Goal: Find contact information: Find contact information

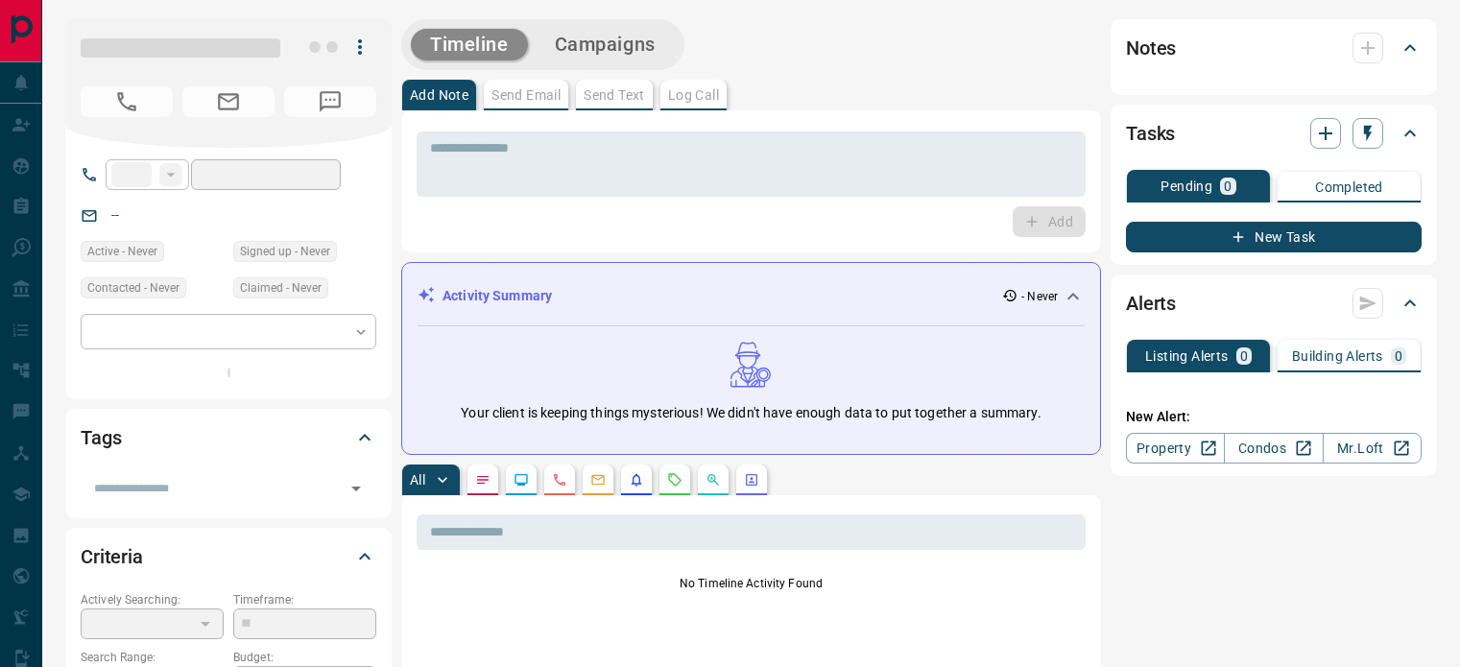
type input "**"
type input "**********"
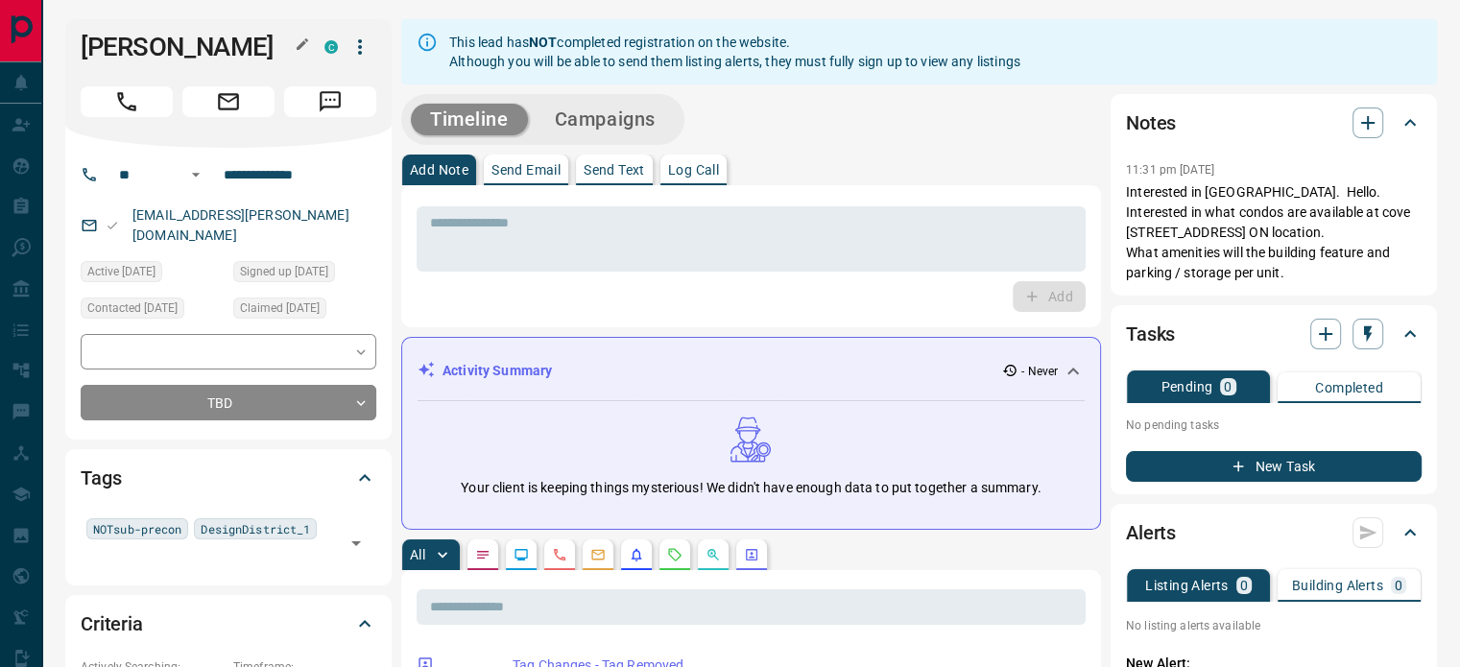
click at [312, 43] on button "button" at bounding box center [302, 44] width 25 height 25
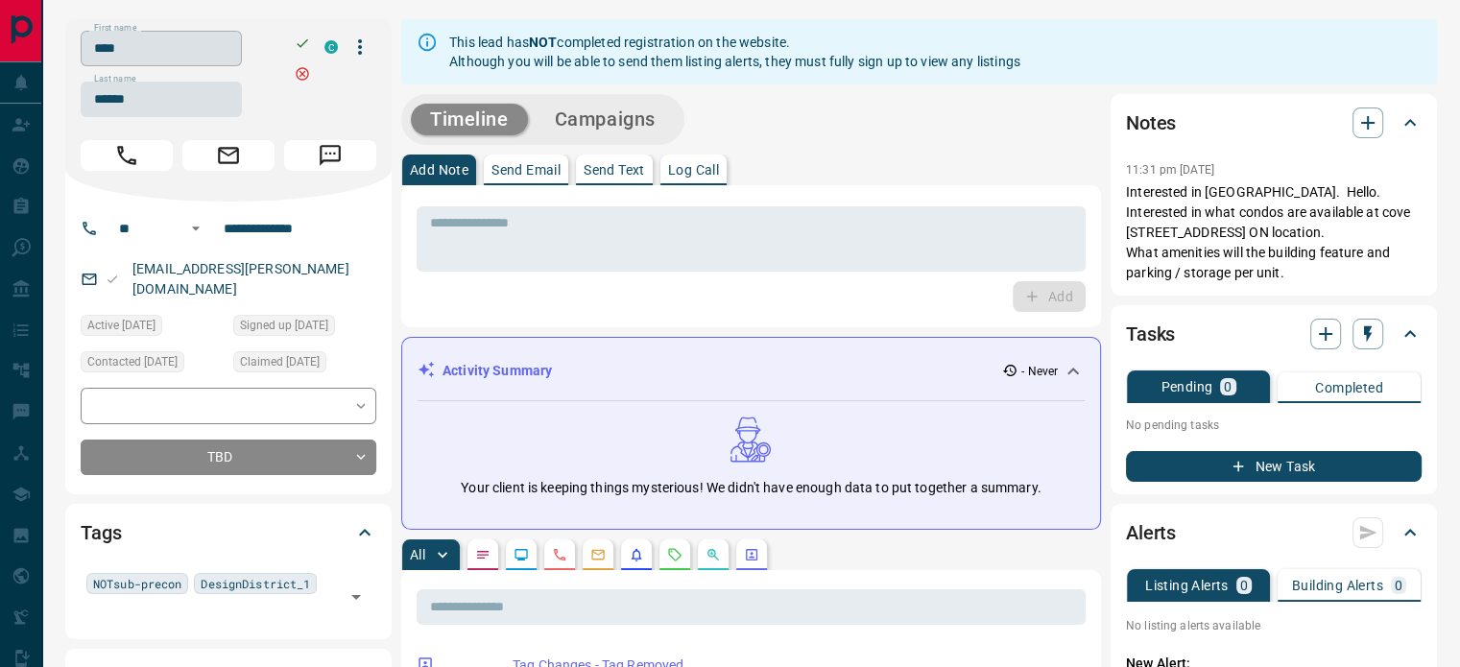
click at [235, 46] on input "****" at bounding box center [161, 49] width 161 height 36
click at [177, 94] on input "******" at bounding box center [161, 100] width 161 height 36
click at [242, 218] on input "**********" at bounding box center [291, 228] width 150 height 31
click at [289, 264] on div "[EMAIL_ADDRESS][PERSON_NAME][DOMAIN_NAME]" at bounding box center [229, 279] width 296 height 52
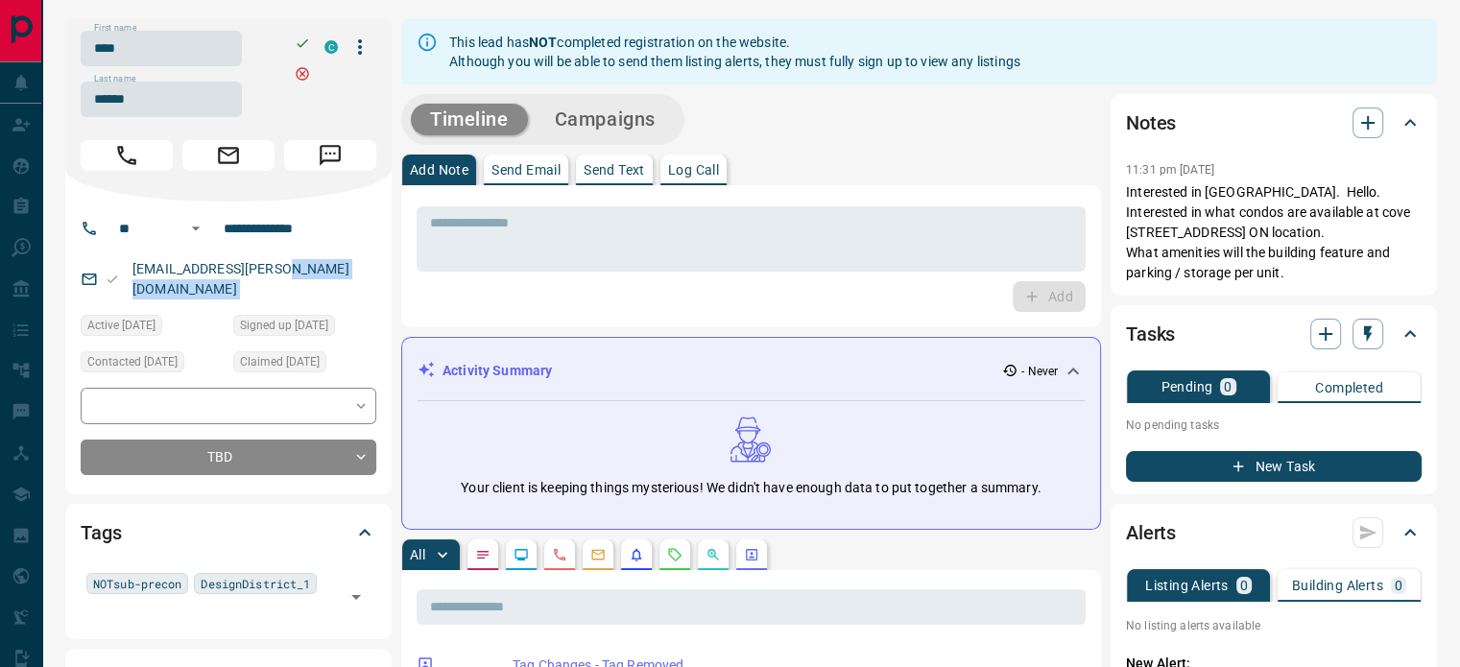
click at [289, 264] on div "[EMAIL_ADDRESS][PERSON_NAME][DOMAIN_NAME]" at bounding box center [229, 279] width 296 height 52
copy link "[EMAIL_ADDRESS][PERSON_NAME][DOMAIN_NAME]"
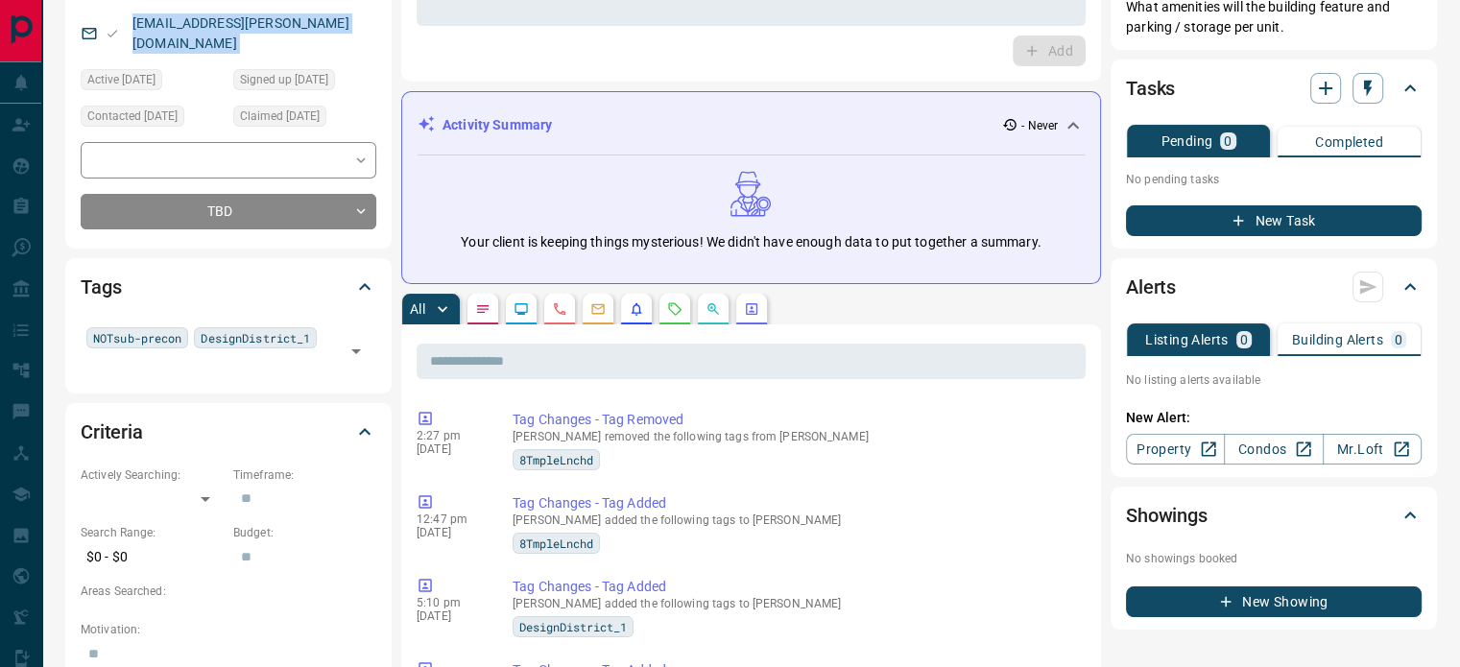
scroll to position [192, 0]
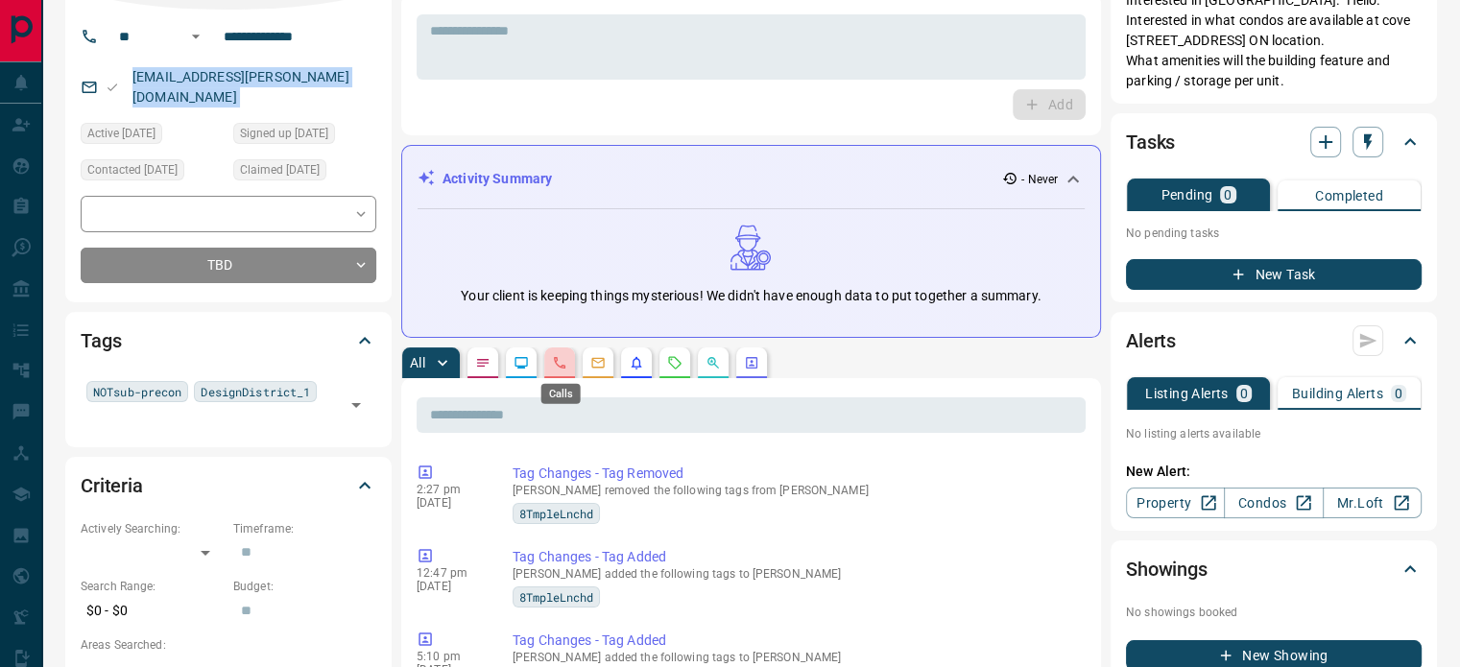
click at [565, 360] on icon "Calls" at bounding box center [559, 362] width 15 height 15
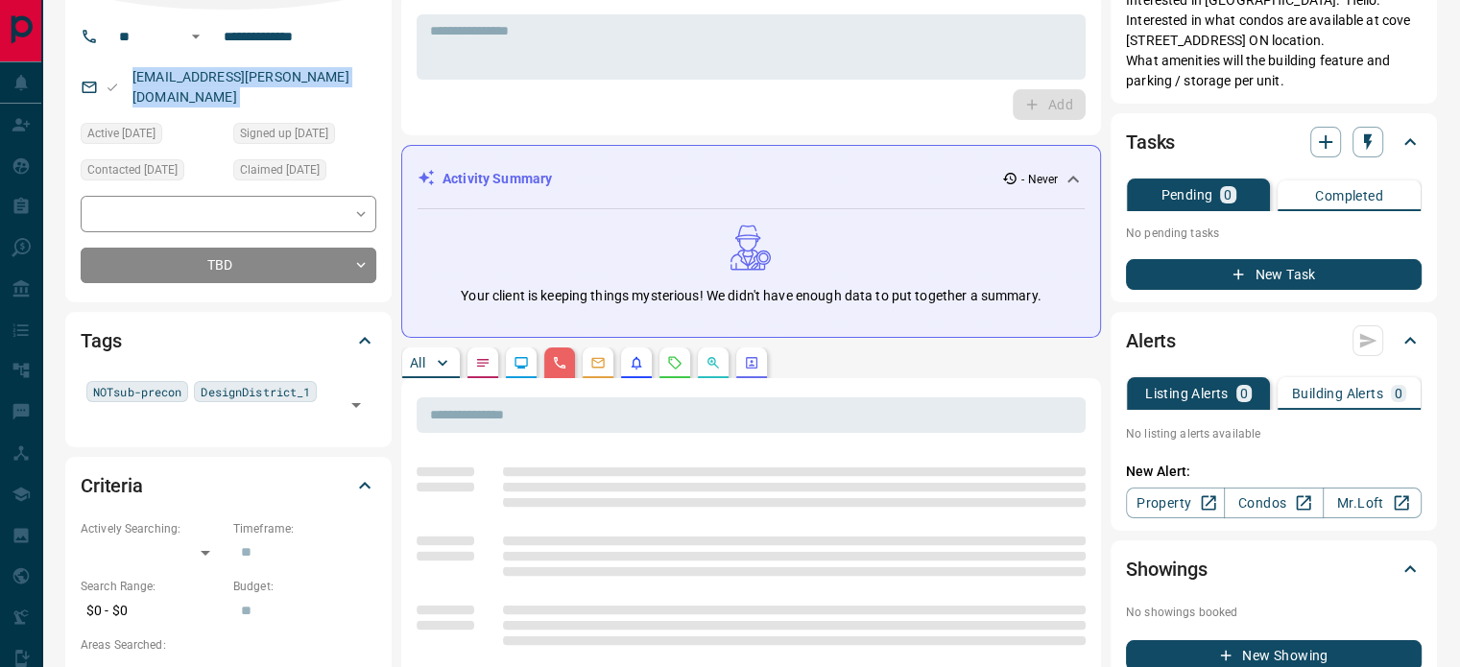
scroll to position [0, 0]
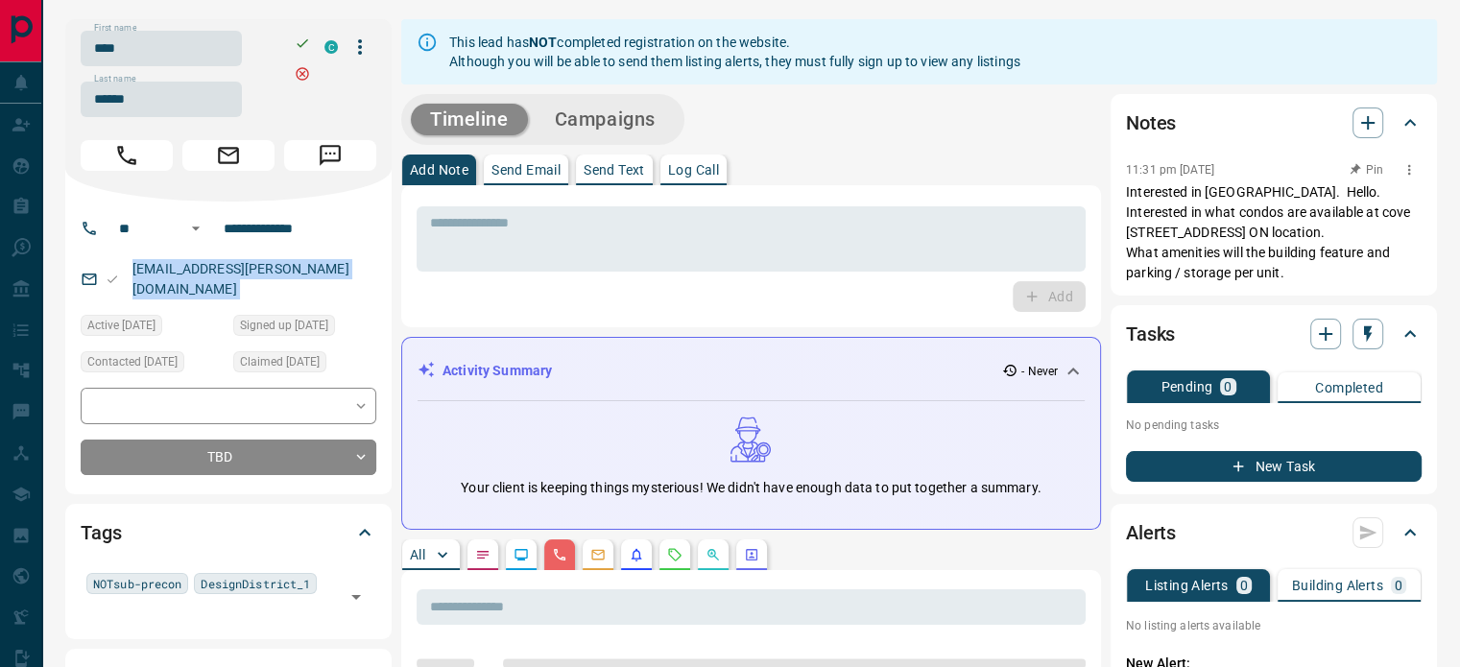
click at [1193, 251] on p "Interested in [GEOGRAPHIC_DATA]. Hello. Interested in what condos are available…" at bounding box center [1274, 232] width 296 height 101
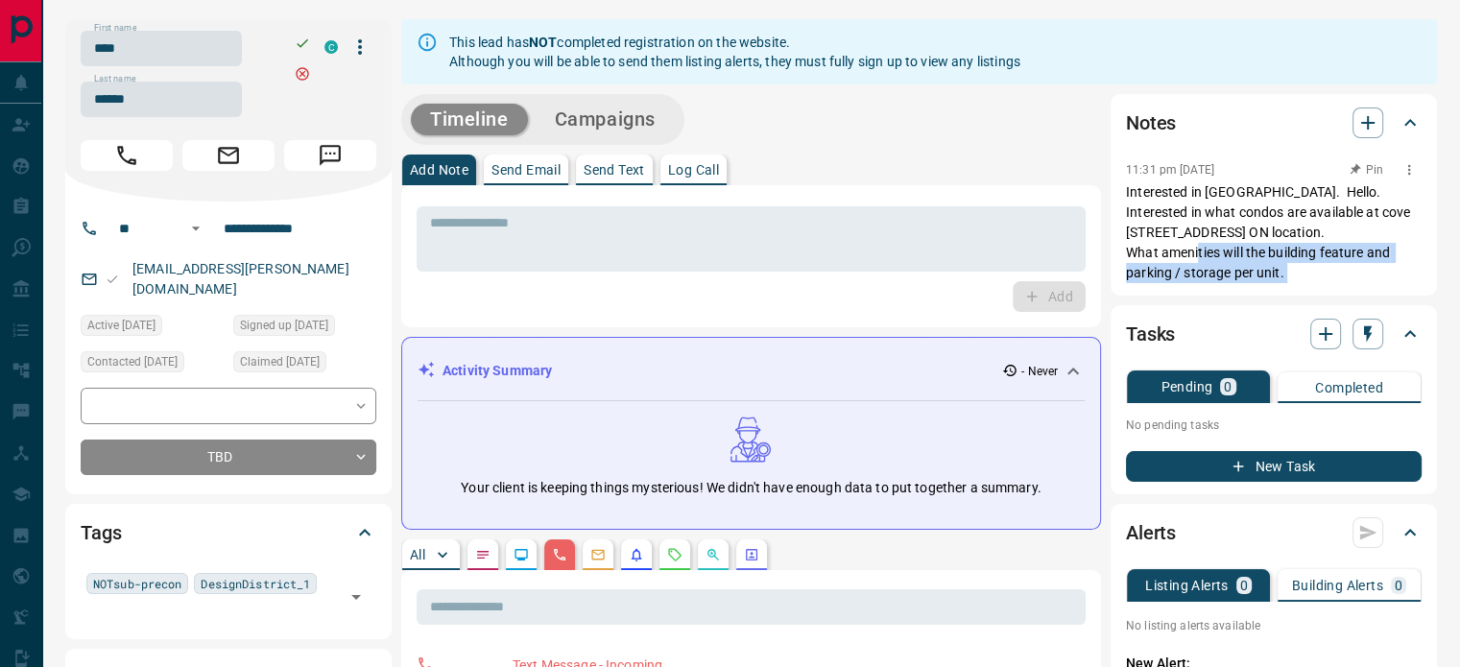
click at [1299, 272] on p "Interested in [GEOGRAPHIC_DATA]. Hello. Interested in what condos are available…" at bounding box center [1274, 232] width 296 height 101
click at [1305, 271] on p "Interested in [GEOGRAPHIC_DATA]. Hello. Interested in what condos are available…" at bounding box center [1274, 232] width 296 height 101
click at [1299, 268] on p "Interested in [GEOGRAPHIC_DATA]. Hello. Interested in what condos are available…" at bounding box center [1274, 232] width 296 height 101
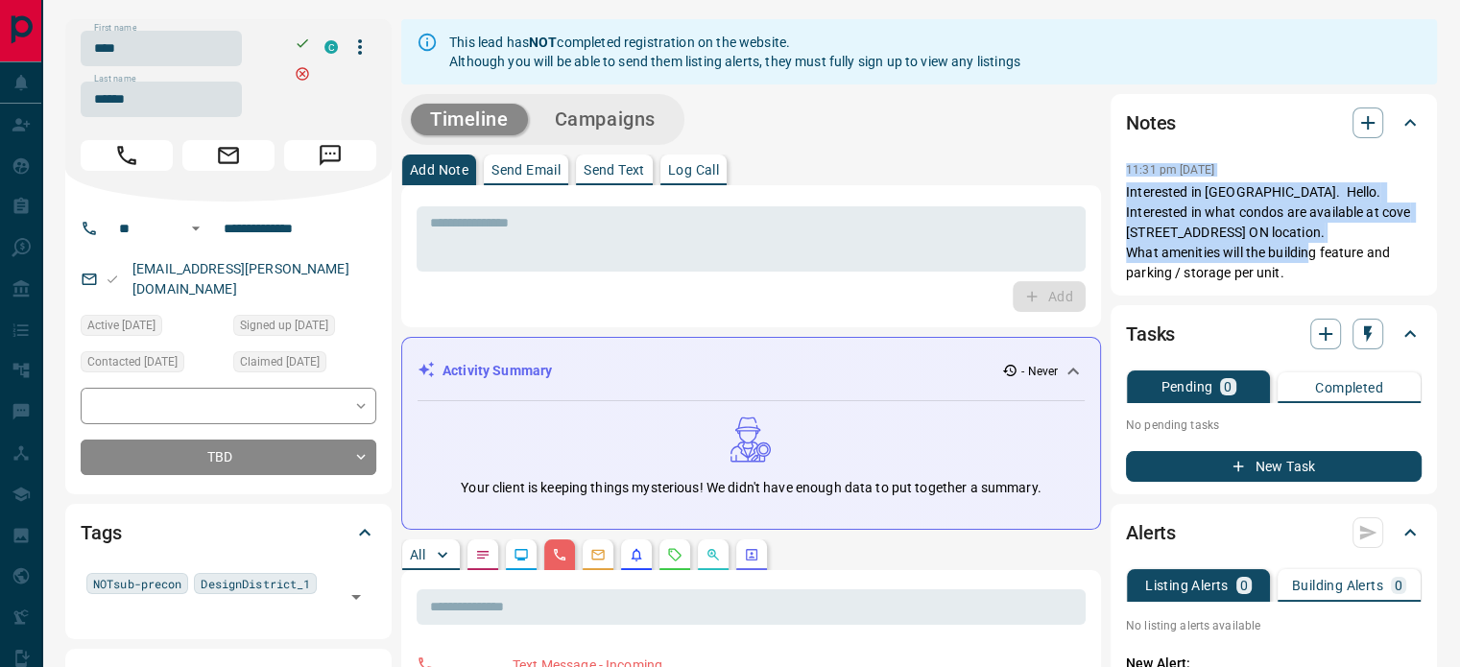
copy div "11:31 pm [DATE] Pin Interested in [GEOGRAPHIC_DATA]. Hello. Interested in what …"
drag, startPoint x: 1178, startPoint y: 229, endPoint x: 1115, endPoint y: 177, distance: 81.9
click at [1115, 177] on div "Notes 11:31 pm [DATE] Interested in [GEOGRAPHIC_DATA]. Hello. Interested in wha…" at bounding box center [1274, 195] width 326 height 202
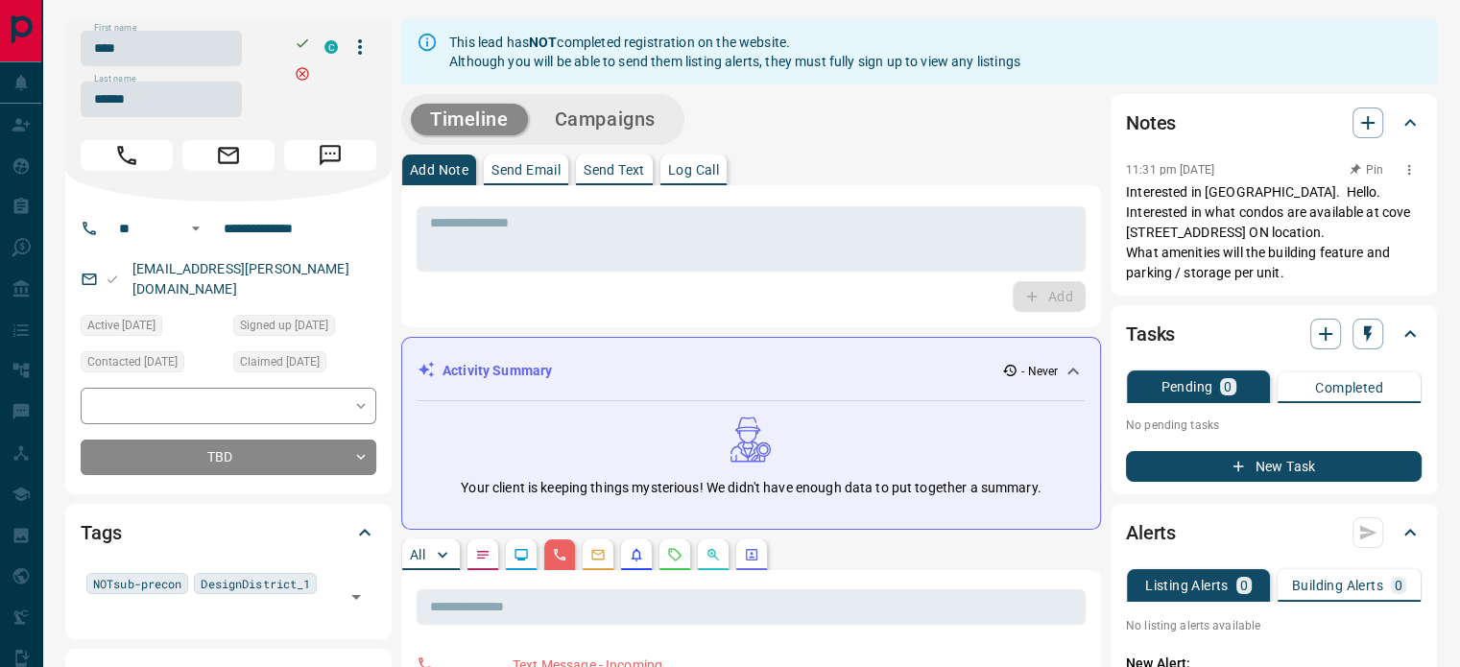
click at [1293, 275] on p "Interested in [GEOGRAPHIC_DATA]. Hello. Interested in what condos are available…" at bounding box center [1274, 232] width 296 height 101
drag, startPoint x: 1187, startPoint y: 245, endPoint x: 1157, endPoint y: 229, distance: 33.9
click at [1157, 229] on p "Interested in [GEOGRAPHIC_DATA]. Hello. Interested in what condos are available…" at bounding box center [1274, 232] width 296 height 101
click at [1156, 228] on p "Interested in [GEOGRAPHIC_DATA]. Hello. Interested in what condos are available…" at bounding box center [1274, 232] width 296 height 101
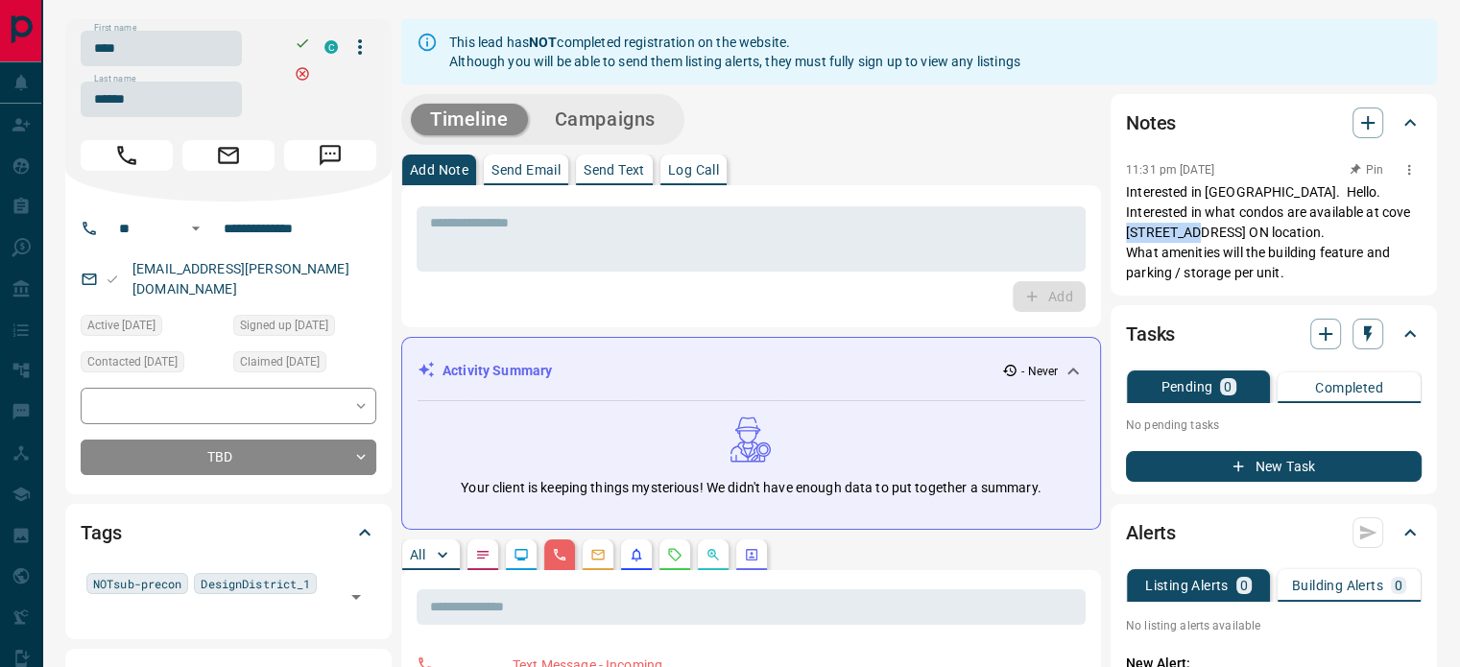
click at [1244, 264] on p "Interested in [GEOGRAPHIC_DATA]. Hello. Interested in what condos are available…" at bounding box center [1274, 232] width 296 height 101
click at [1302, 277] on p "Interested in [GEOGRAPHIC_DATA]. Hello. Interested in what condos are available…" at bounding box center [1274, 232] width 296 height 101
drag, startPoint x: 1257, startPoint y: 253, endPoint x: 1180, endPoint y: 208, distance: 89.1
click at [1180, 208] on p "Interested in [GEOGRAPHIC_DATA]. Hello. Interested in what condos are available…" at bounding box center [1274, 232] width 296 height 101
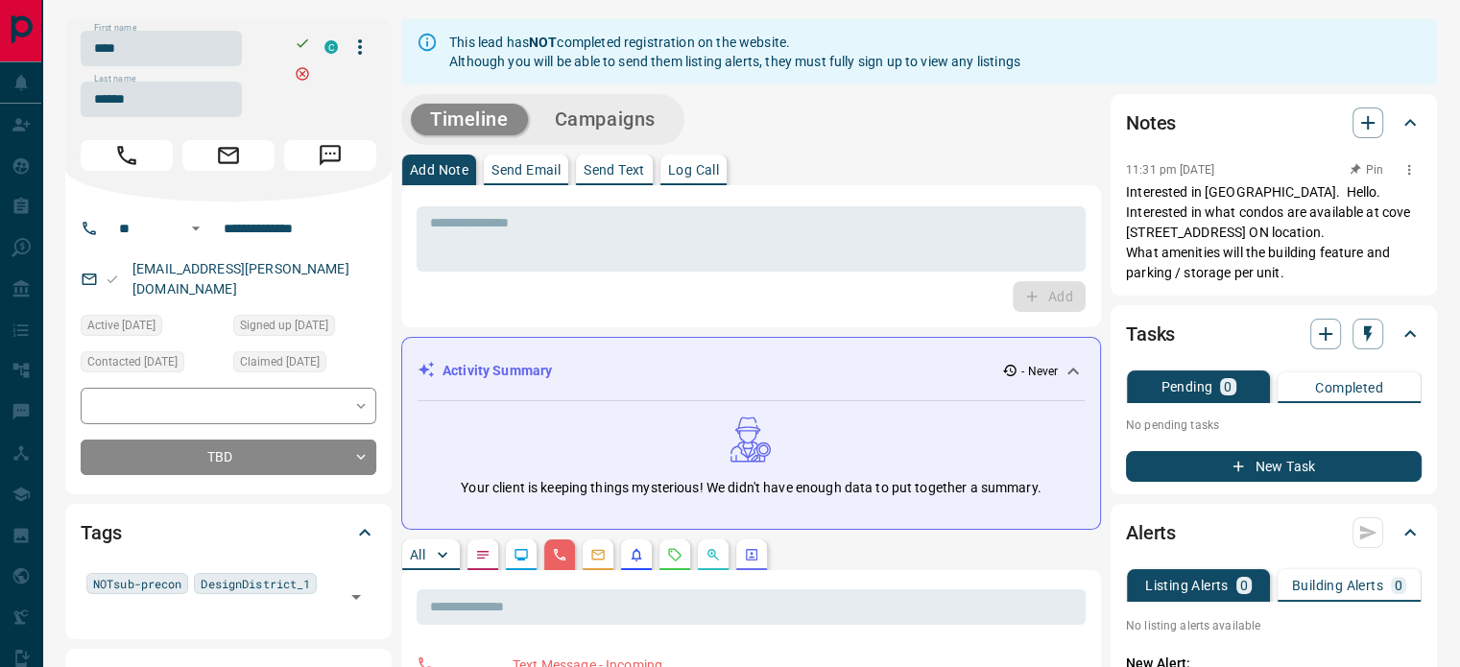
click at [1281, 275] on p "Interested in [GEOGRAPHIC_DATA]. Hello. Interested in what condos are available…" at bounding box center [1274, 232] width 296 height 101
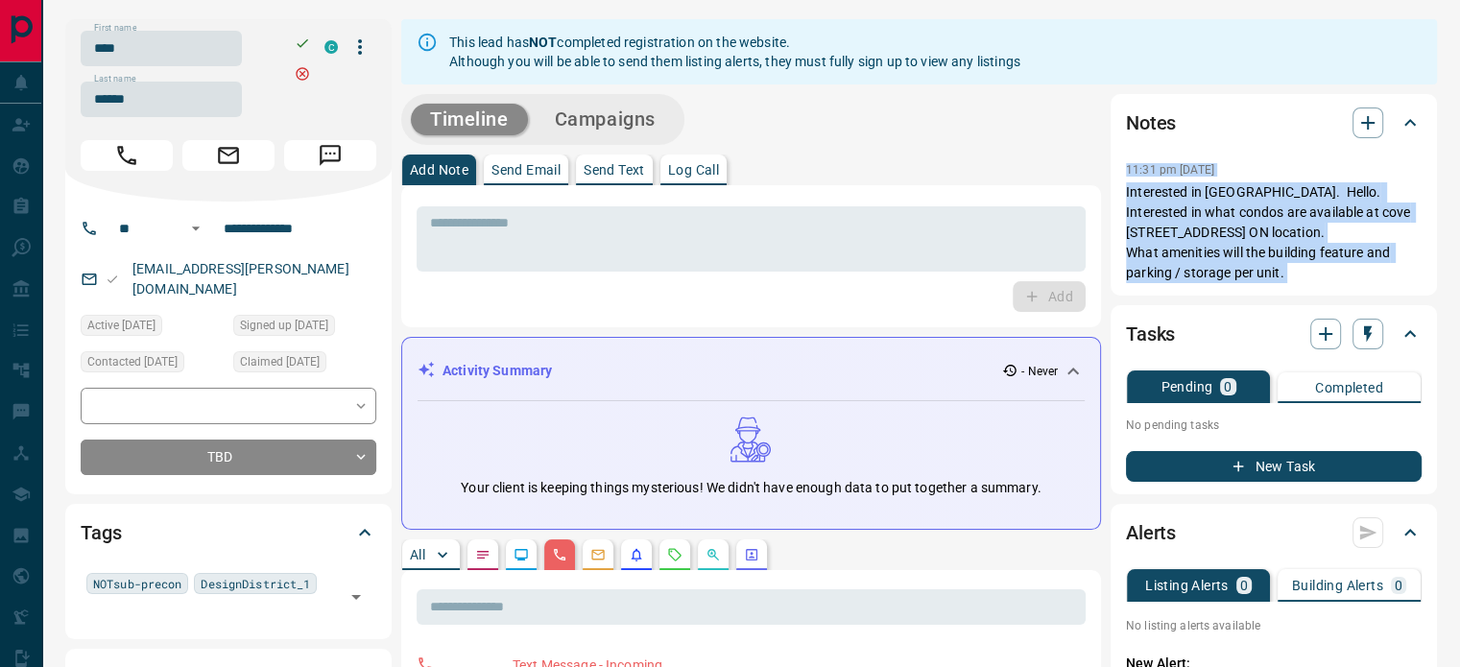
copy div "11:31 pm [DATE] Pin Interested in [GEOGRAPHIC_DATA]. Hello. Interested in what …"
drag, startPoint x: 1281, startPoint y: 275, endPoint x: 1124, endPoint y: 167, distance: 189.9
click at [1124, 167] on div "Notes 11:31 pm [DATE] Interested in [GEOGRAPHIC_DATA]. Hello. Interested in wha…" at bounding box center [1274, 195] width 326 height 202
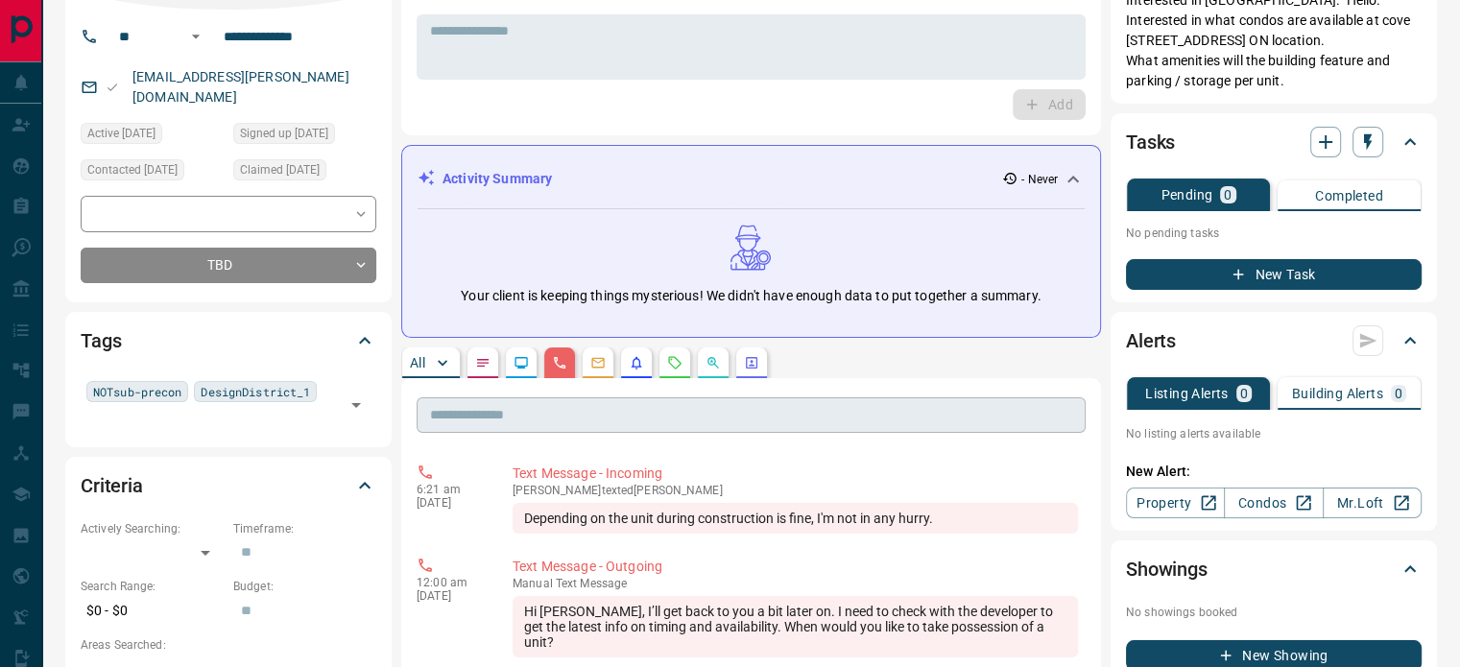
scroll to position [768, 0]
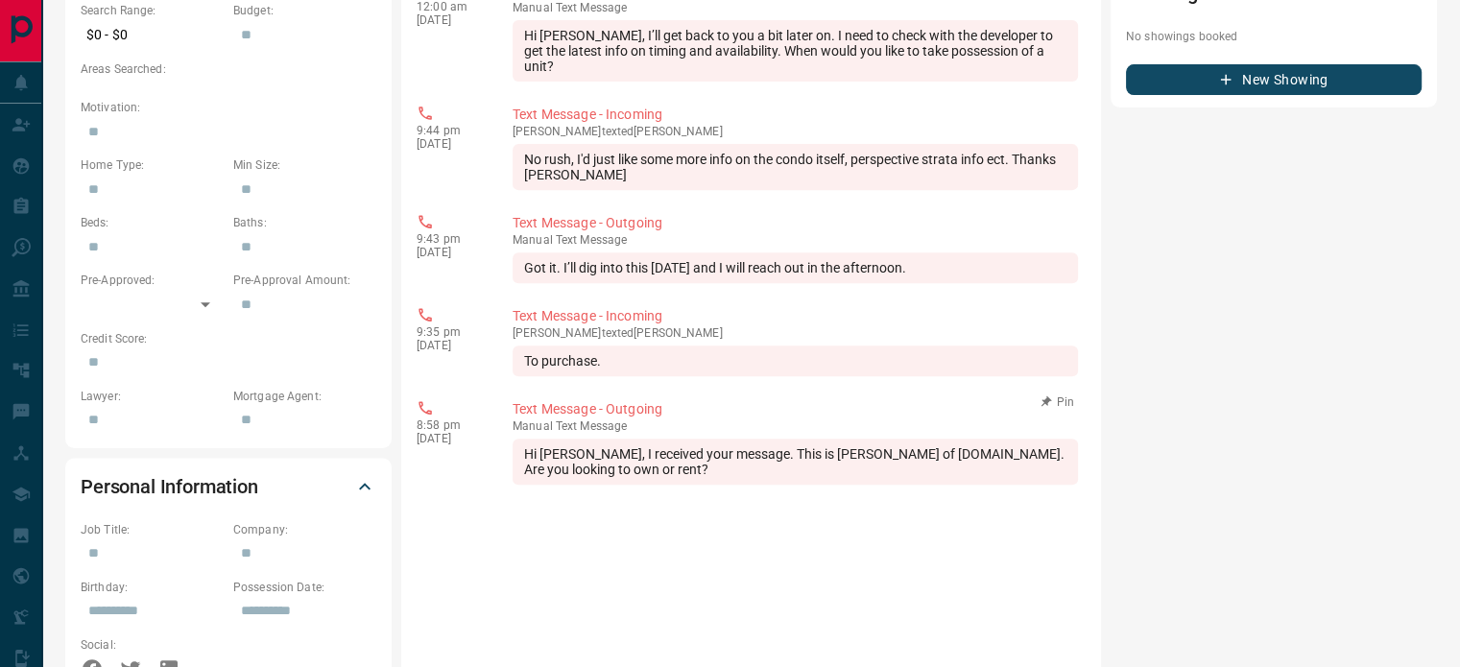
click at [645, 456] on div "Hi [PERSON_NAME], I received your message. This is [PERSON_NAME] of [DOMAIN_NAM…" at bounding box center [796, 462] width 566 height 46
click at [569, 329] on div "[PERSON_NAME] texted [PERSON_NAME] To purchase." at bounding box center [796, 351] width 566 height 50
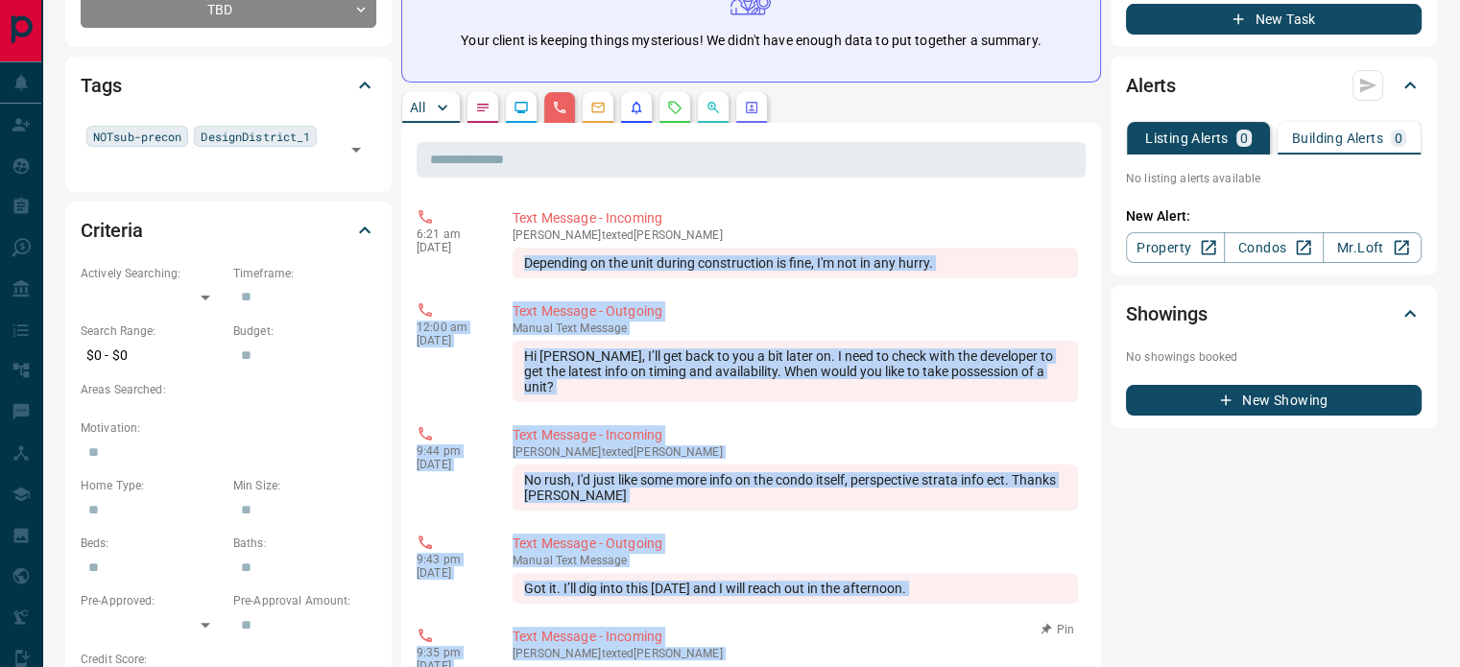
scroll to position [384, 0]
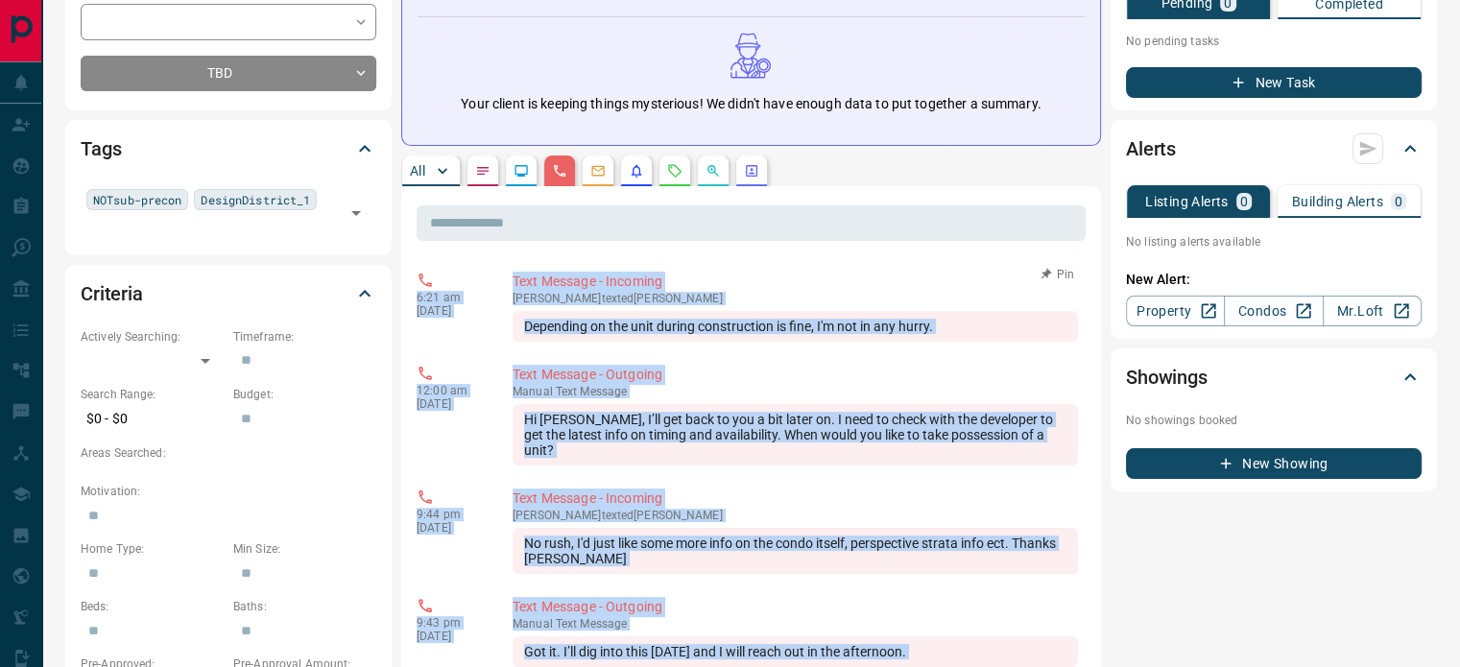
copy div "6:21 am [DATE] Text Message - Incoming [PERSON_NAME] texted [PERSON_NAME] Depen…"
drag, startPoint x: 612, startPoint y: 455, endPoint x: 446, endPoint y: 273, distance: 246.1
click at [446, 273] on div "6:21 am [DATE]" at bounding box center [450, 307] width 67 height 70
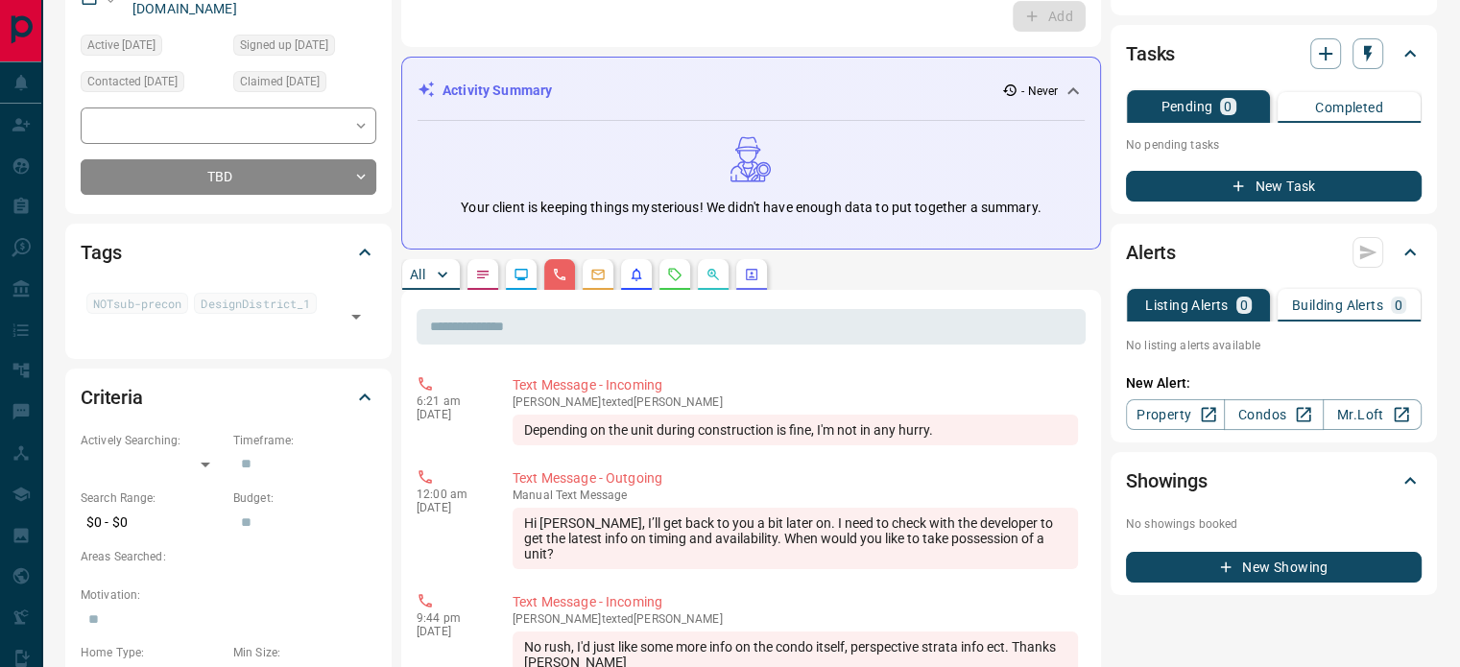
scroll to position [0, 0]
